Goal: Find specific page/section: Find specific page/section

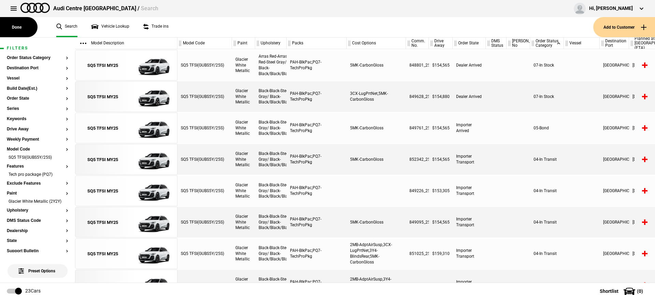
click at [108, 27] on link "Vehicle Lookup" at bounding box center [110, 27] width 38 height 20
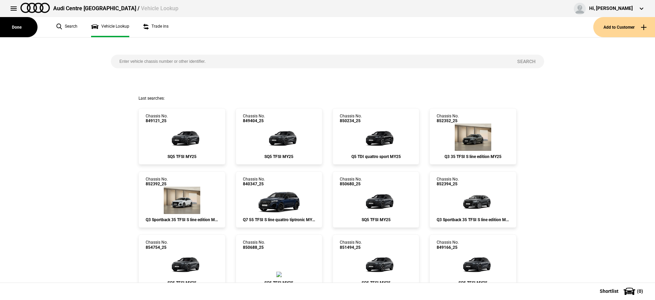
click at [190, 61] on input "search" at bounding box center [310, 62] width 398 height 14
paste input "850964"
type input "850964"
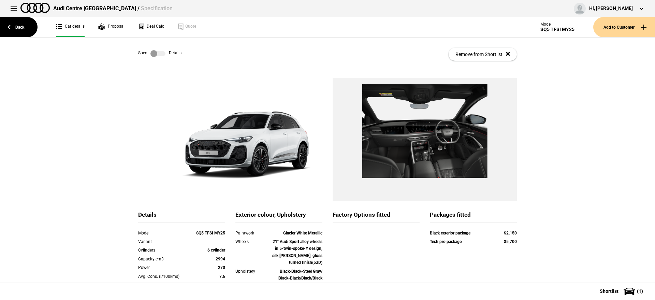
click at [157, 55] on label at bounding box center [157, 53] width 15 height 7
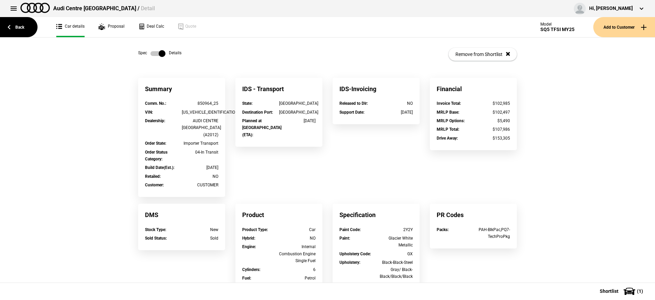
click at [157, 55] on label at bounding box center [157, 53] width 15 height 7
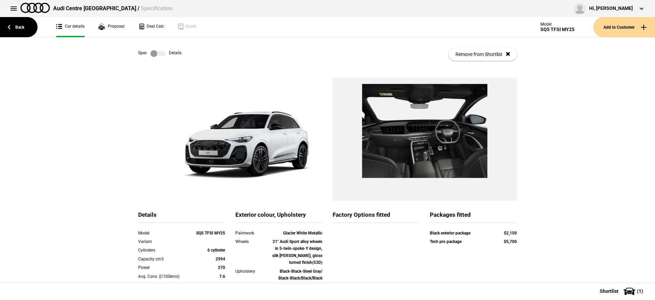
click at [14, 17] on div "Audi Centre Sydney / Specification Hi, Matt Mackay Edit profile Logout" at bounding box center [327, 8] width 655 height 17
click at [563, 82] on div "Details Model SQ5 TFSI MY25 Variant Cylinders 6 cylinder Capacity cm3 2994 Powe…" at bounding box center [327, 241] width 655 height 327
click at [12, 12] on button at bounding box center [14, 9] width 14 height 14
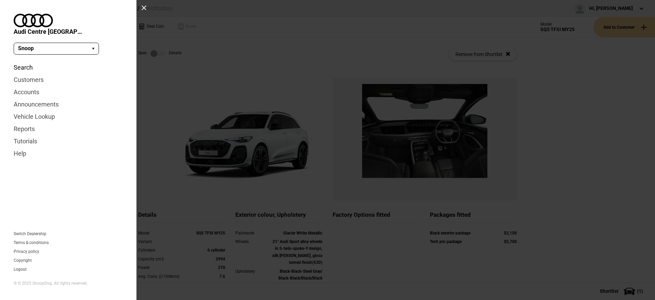
click at [19, 61] on link "Search" at bounding box center [68, 67] width 109 height 12
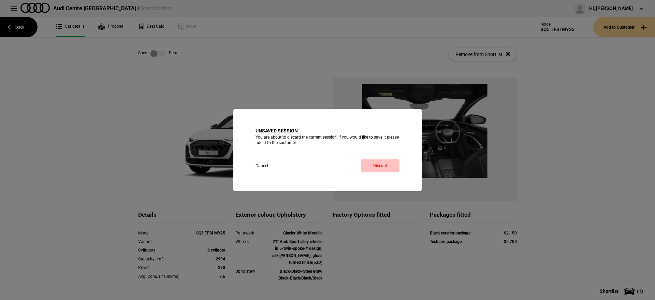
click at [386, 167] on link "Discard" at bounding box center [380, 165] width 39 height 13
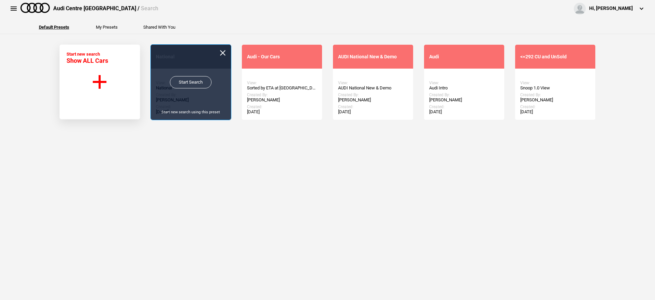
click at [190, 80] on link "Start Search" at bounding box center [191, 82] width 42 height 12
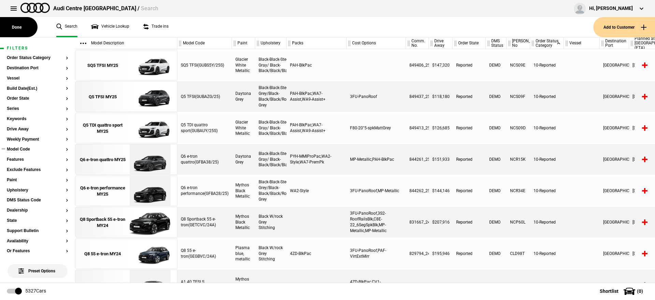
click at [24, 148] on button "Model Code" at bounding box center [37, 149] width 61 height 5
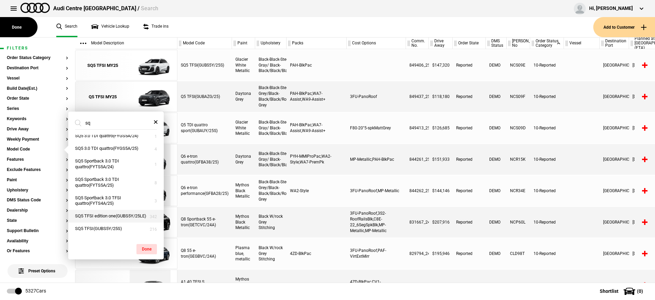
scroll to position [85, 0]
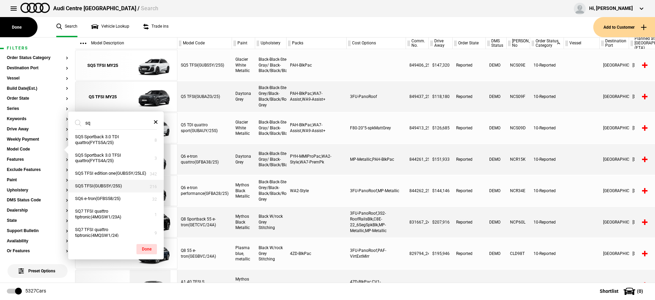
type input "sq"
click at [124, 192] on button "SQ5 TFSI(GUBS5Y/25S)" at bounding box center [116, 186] width 96 height 13
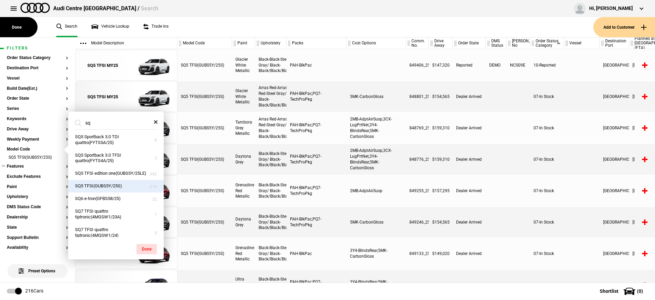
click at [34, 169] on section "Features" at bounding box center [37, 169] width 61 height 10
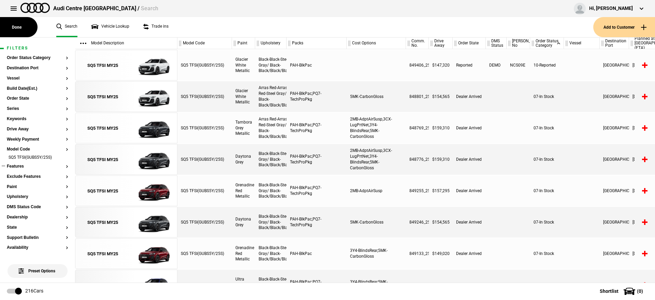
click at [16, 166] on button "Features" at bounding box center [37, 166] width 61 height 5
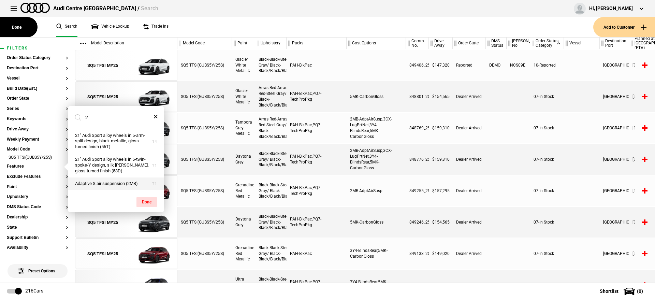
type input "2"
click at [108, 179] on button "Adaptive S air suspension (2MB)" at bounding box center [116, 183] width 96 height 13
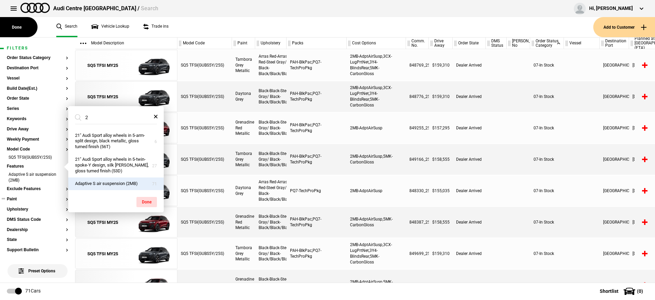
click at [20, 198] on button "Paint" at bounding box center [37, 199] width 61 height 5
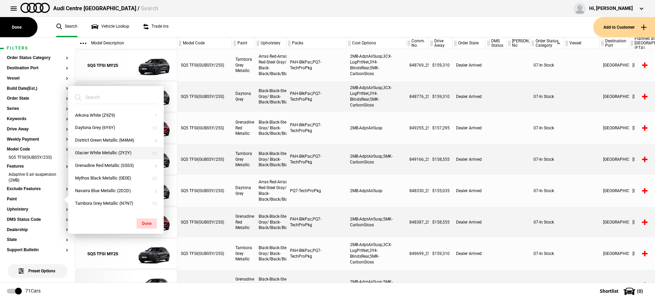
click at [102, 155] on button "Glacier White Metallic (2Y2Y)" at bounding box center [116, 153] width 96 height 13
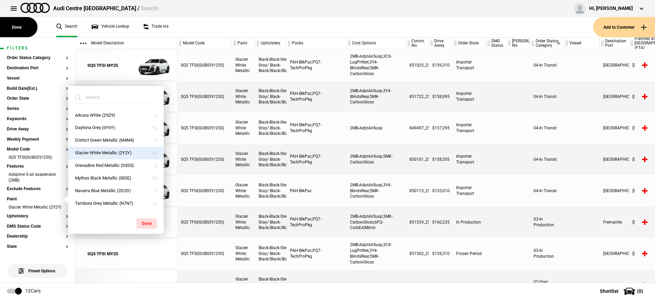
click at [499, 225] on div at bounding box center [496, 222] width 21 height 31
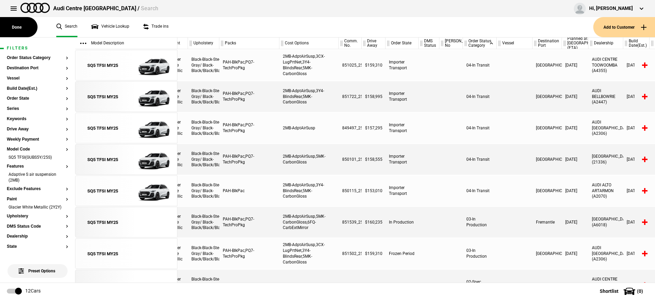
scroll to position [0, 0]
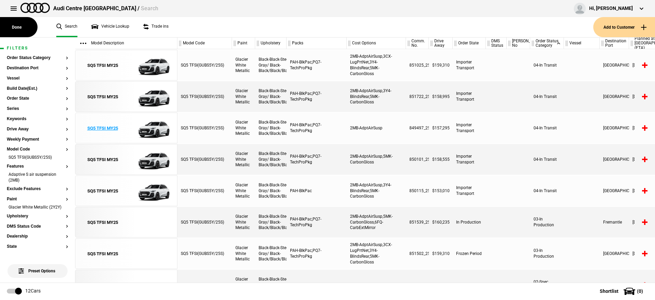
click at [165, 127] on img at bounding box center [149, 128] width 47 height 31
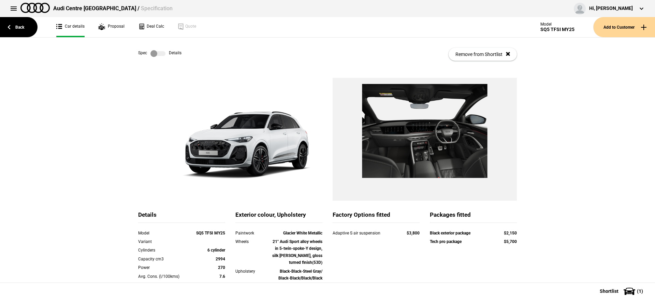
scroll to position [122, 0]
